Goal: Find specific page/section: Find specific page/section

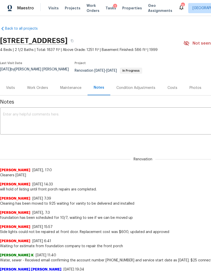
click at [126, 6] on span "Properties" at bounding box center [132, 8] width 20 height 5
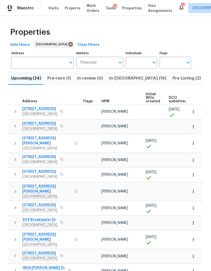
click at [117, 78] on span "In-[GEOGRAPHIC_DATA] (16)" at bounding box center [137, 78] width 57 height 7
